Goal: Transaction & Acquisition: Obtain resource

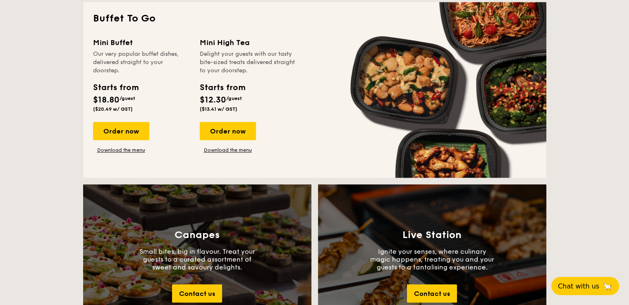
scroll to position [696, 0]
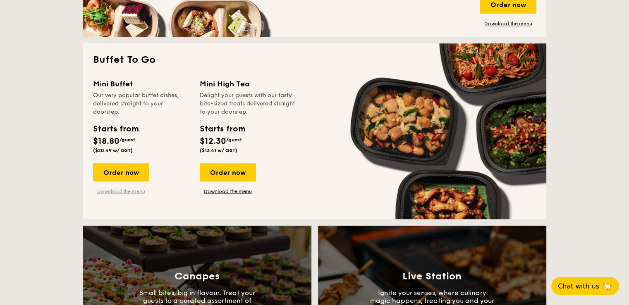
click at [120, 191] on link "Download the menu" at bounding box center [121, 191] width 56 height 7
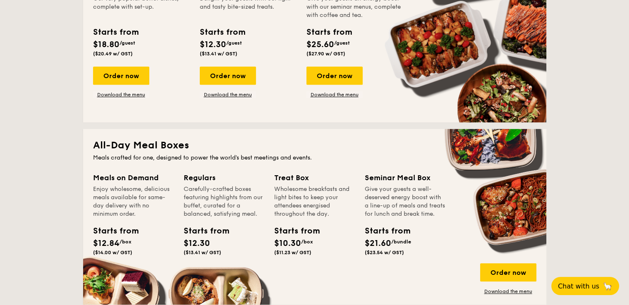
scroll to position [448, 0]
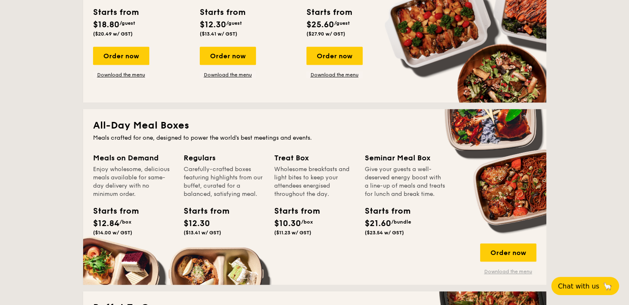
click at [518, 271] on link "Download the menu" at bounding box center [508, 271] width 56 height 7
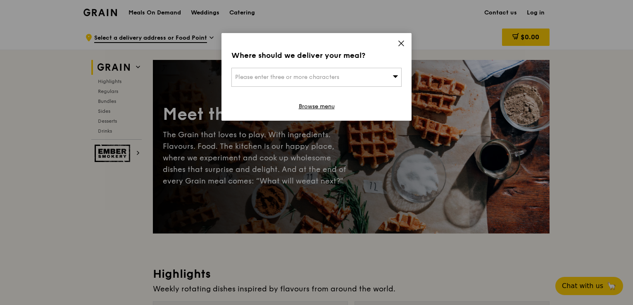
click at [398, 41] on icon at bounding box center [401, 43] width 7 height 7
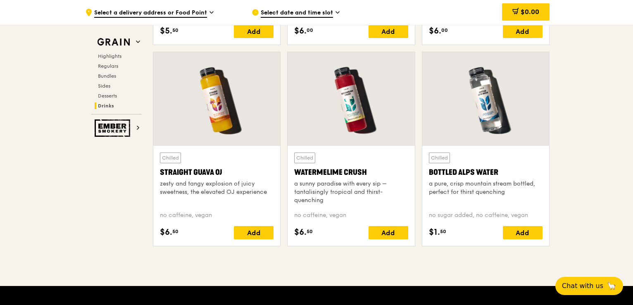
scroll to position [3265, 0]
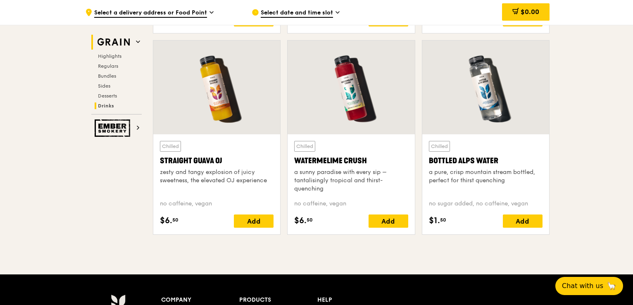
click at [138, 40] on icon at bounding box center [138, 42] width 4 height 4
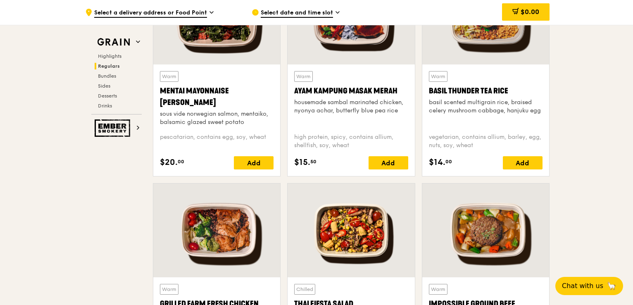
scroll to position [853, 0]
